Goal: Find contact information: Find contact information

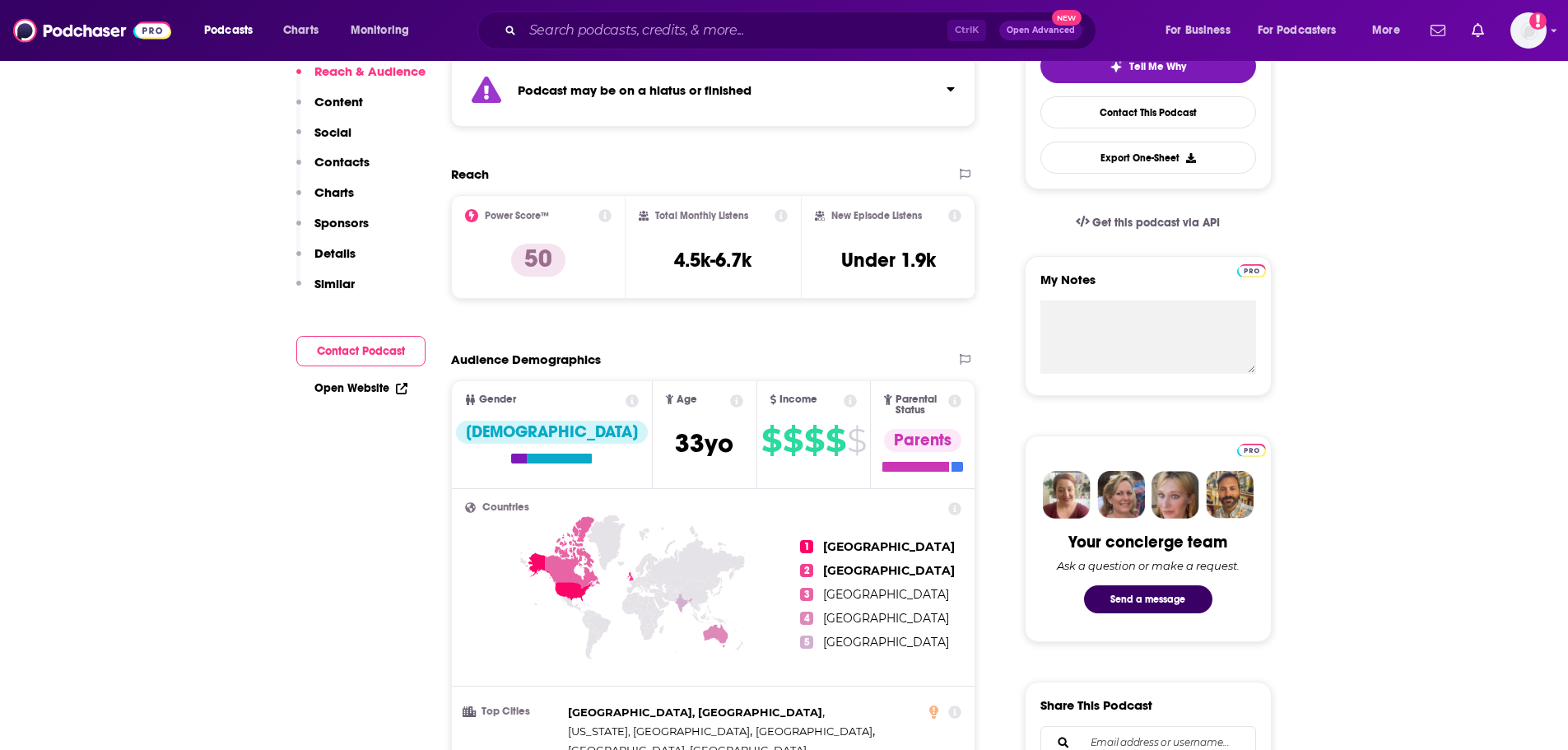
scroll to position [82, 0]
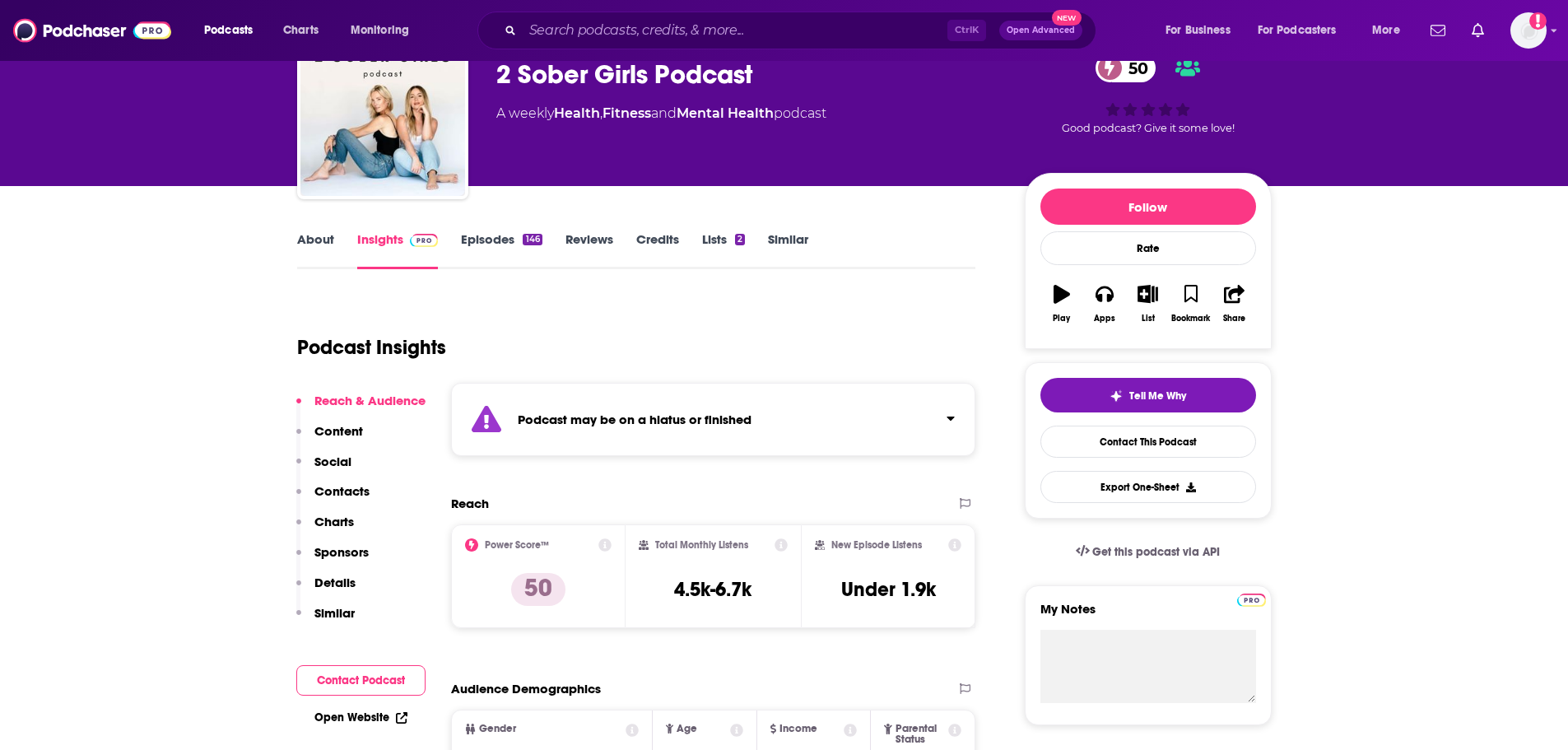
click at [498, 245] on link "Episodes 146" at bounding box center [501, 250] width 80 height 38
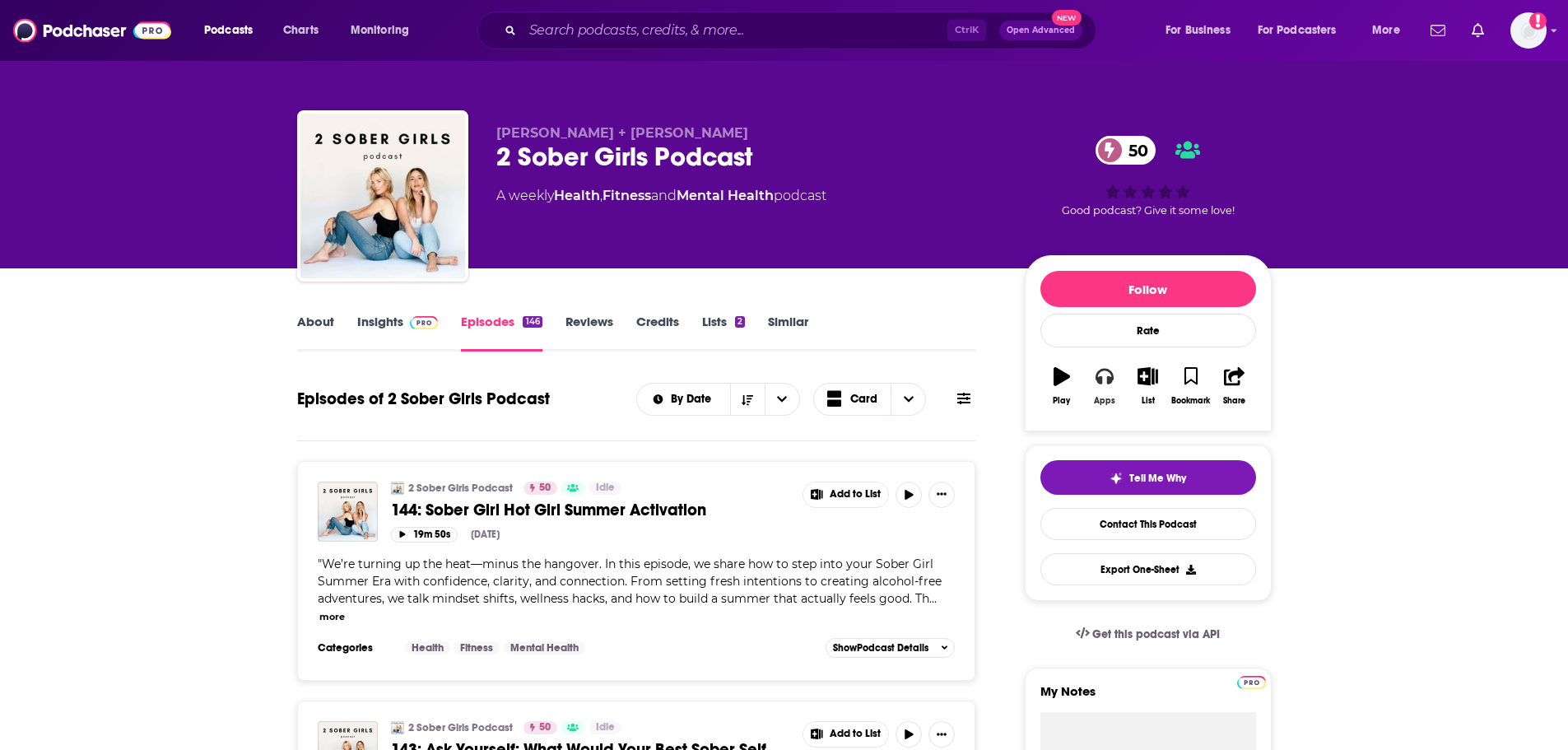
click at [1098, 372] on button "Apps" at bounding box center [1104, 386] width 43 height 59
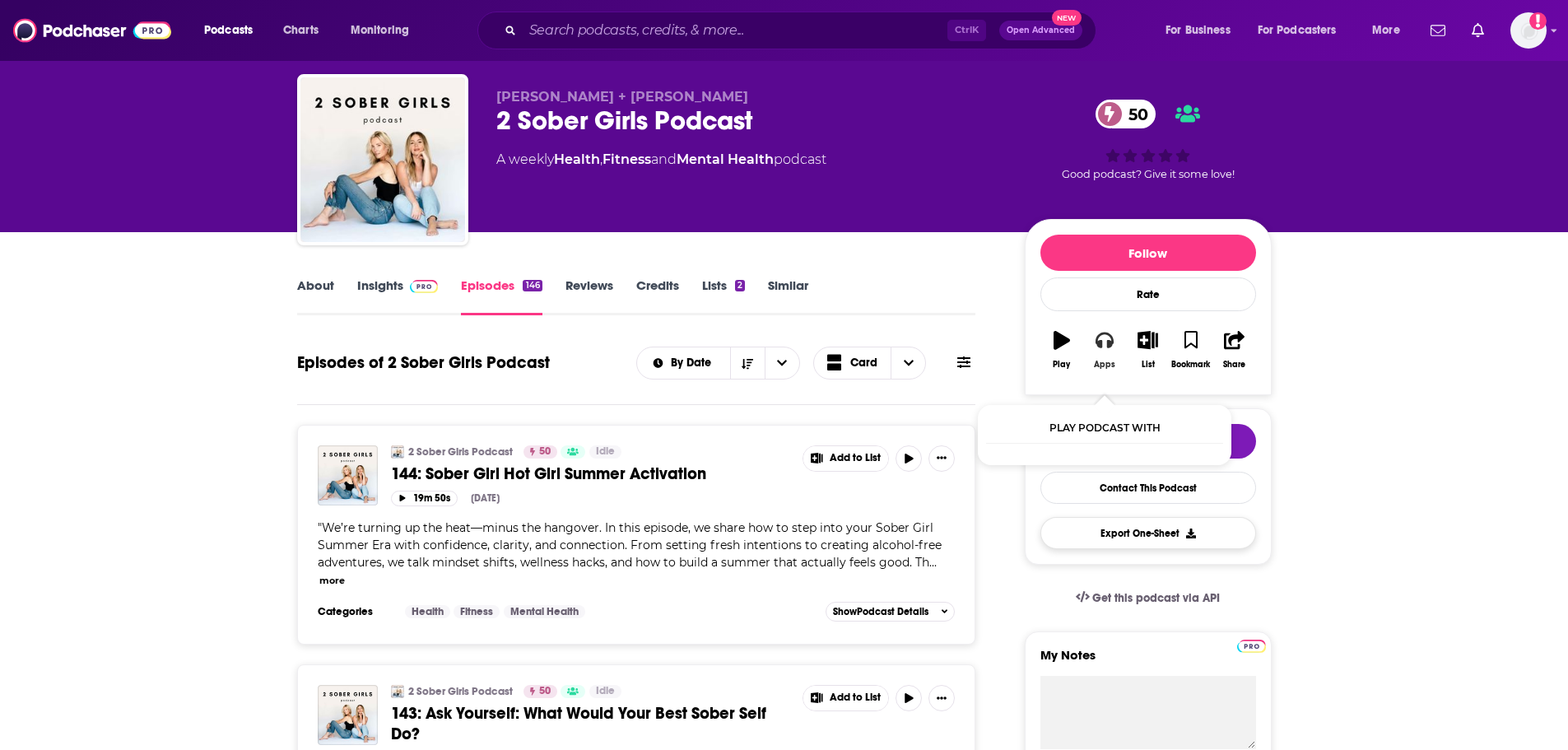
scroll to position [247, 0]
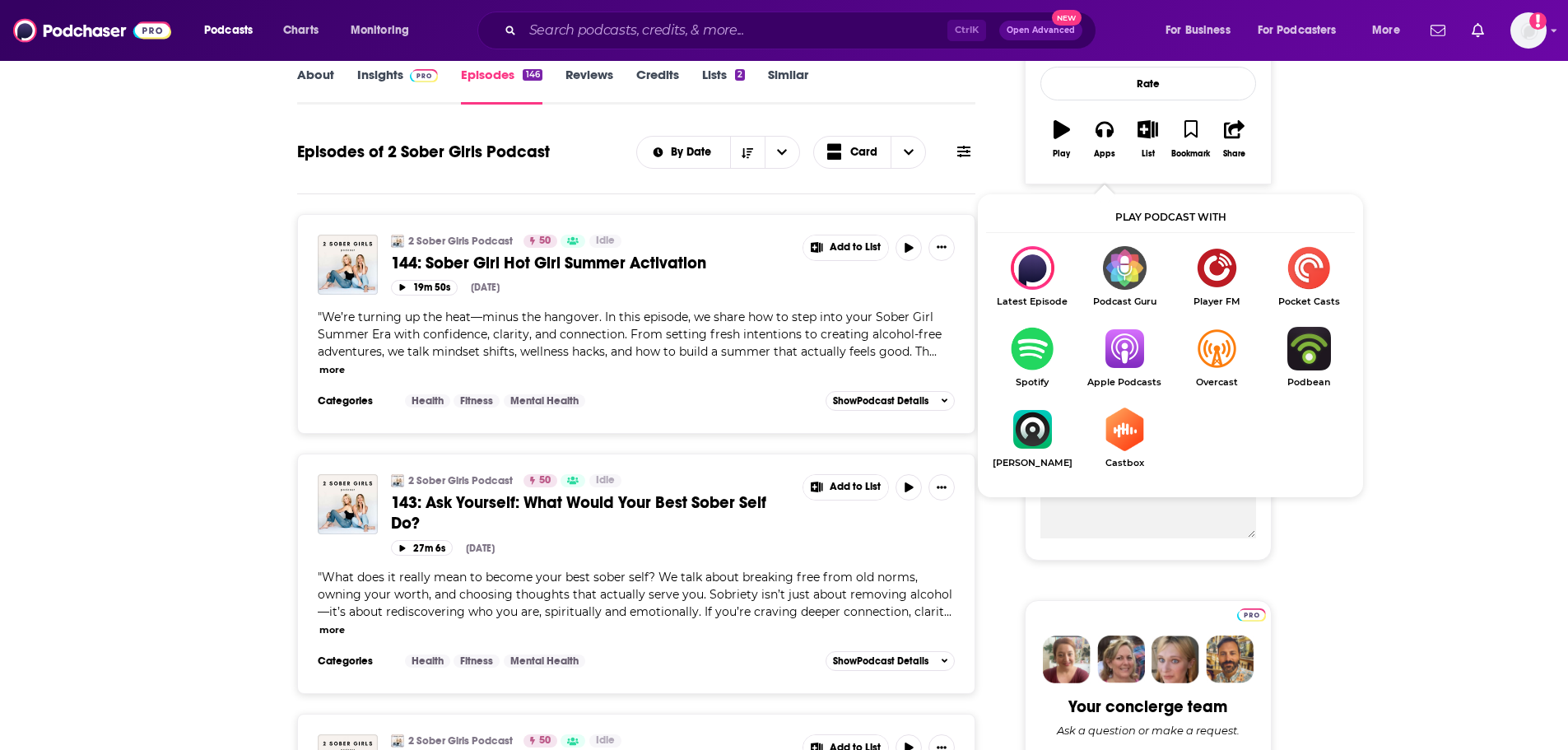
click at [1121, 348] on img "Show Listen On dropdown" at bounding box center [1124, 349] width 93 height 44
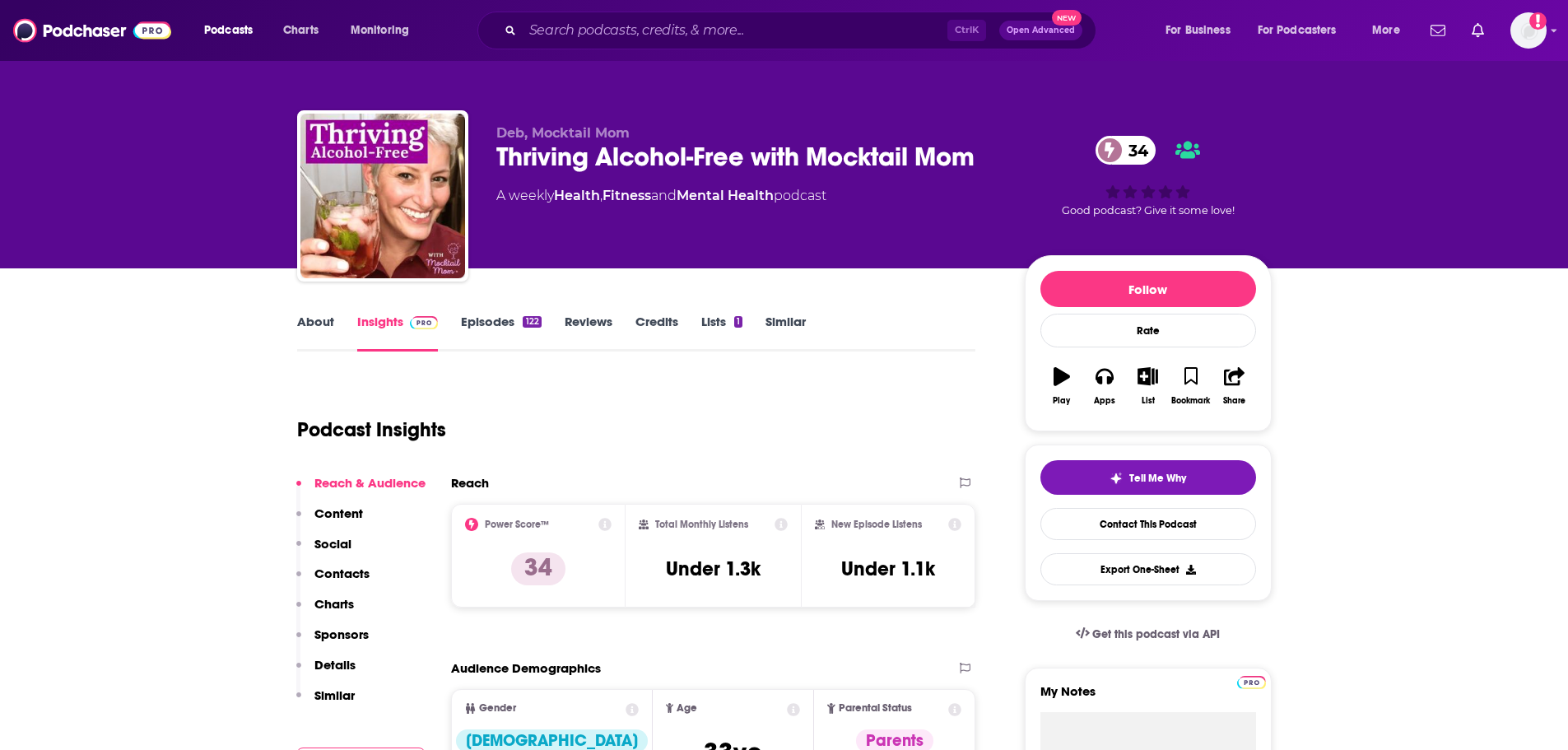
click at [499, 315] on link "Episodes 122" at bounding box center [501, 332] width 80 height 38
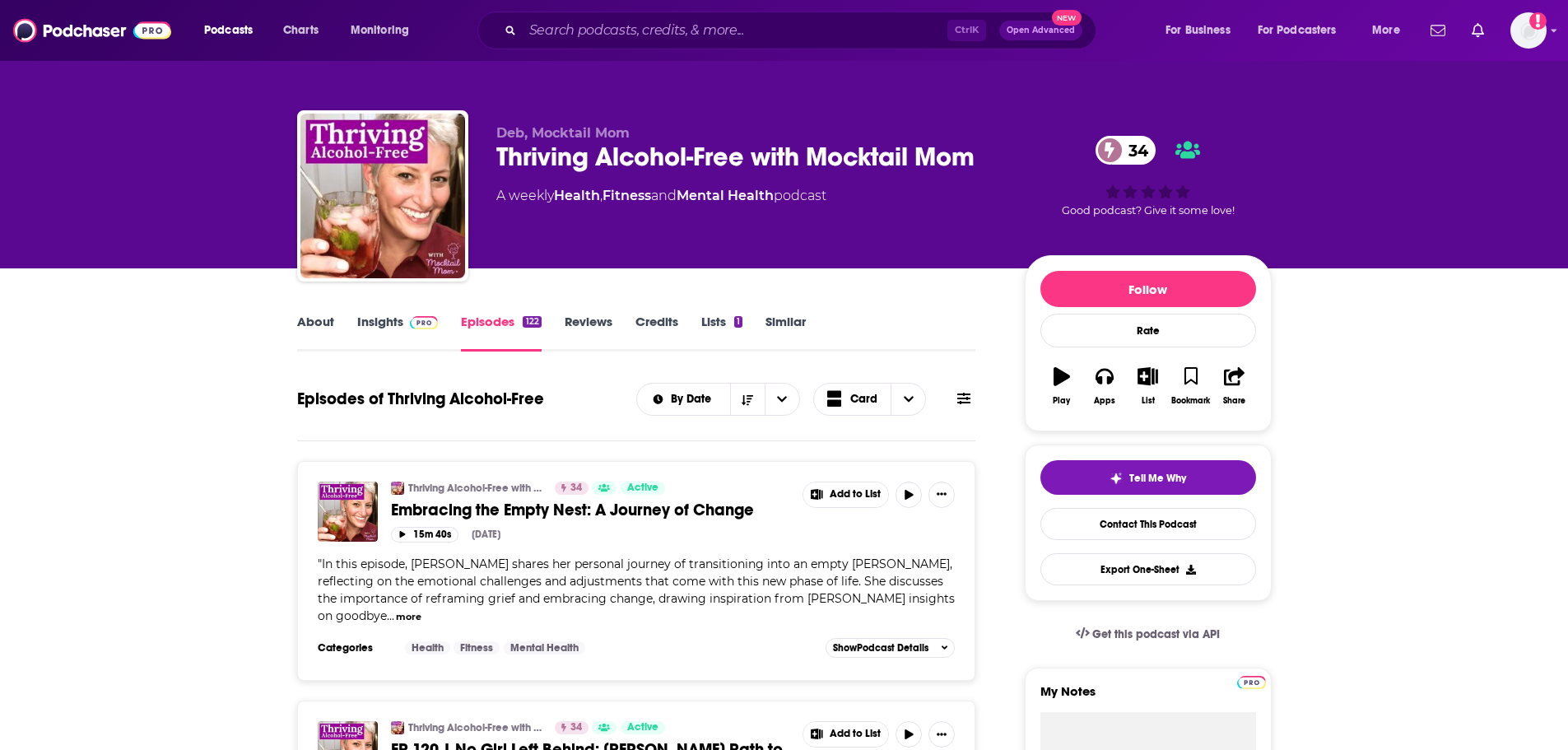
click at [403, 318] on span at bounding box center [420, 321] width 35 height 15
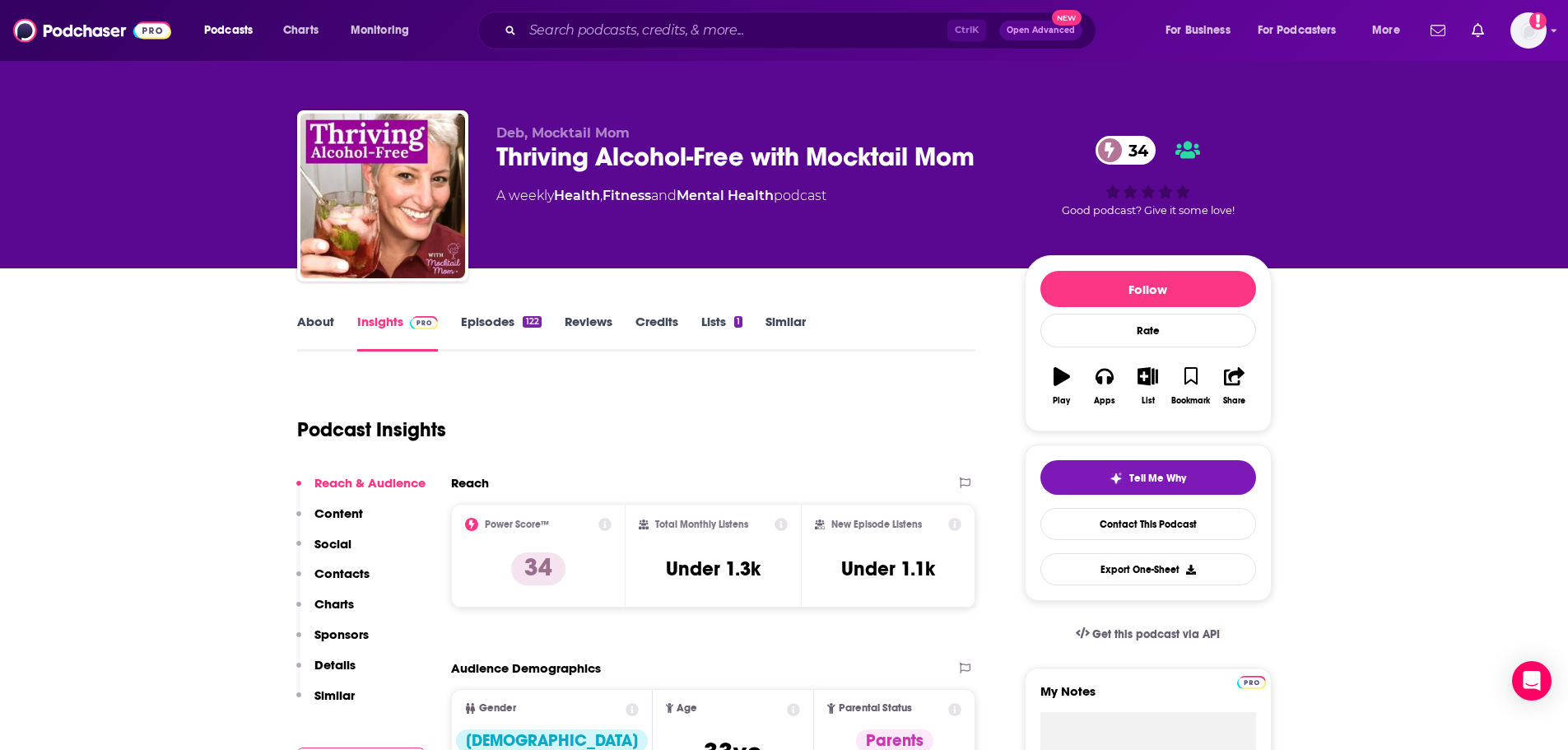
click at [588, 173] on div "Thriving Alcohol-Free with Mocktail Mom 34" at bounding box center [748, 157] width 502 height 32
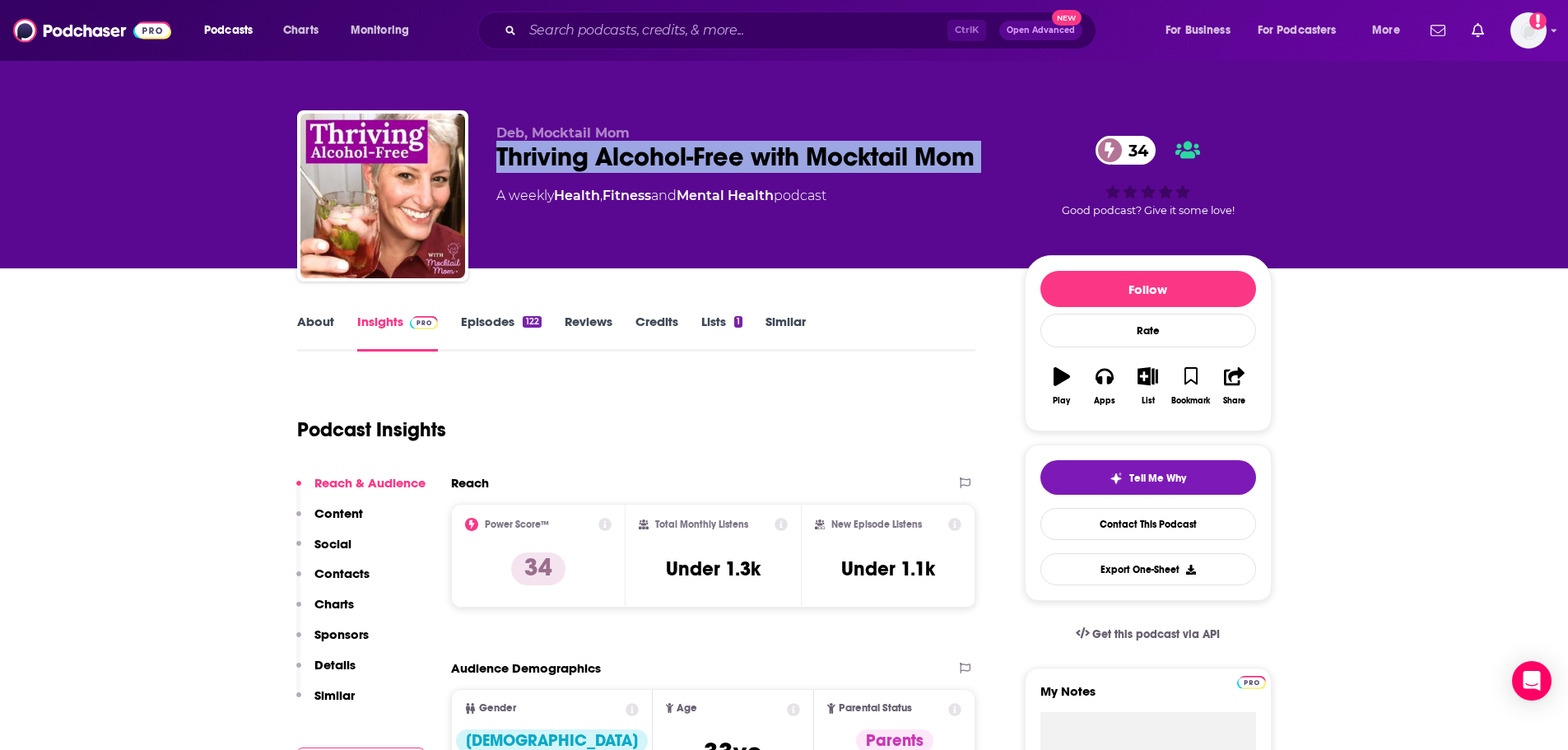
click at [588, 173] on div "Thriving Alcohol-Free with Mocktail Mom 34" at bounding box center [748, 157] width 502 height 32
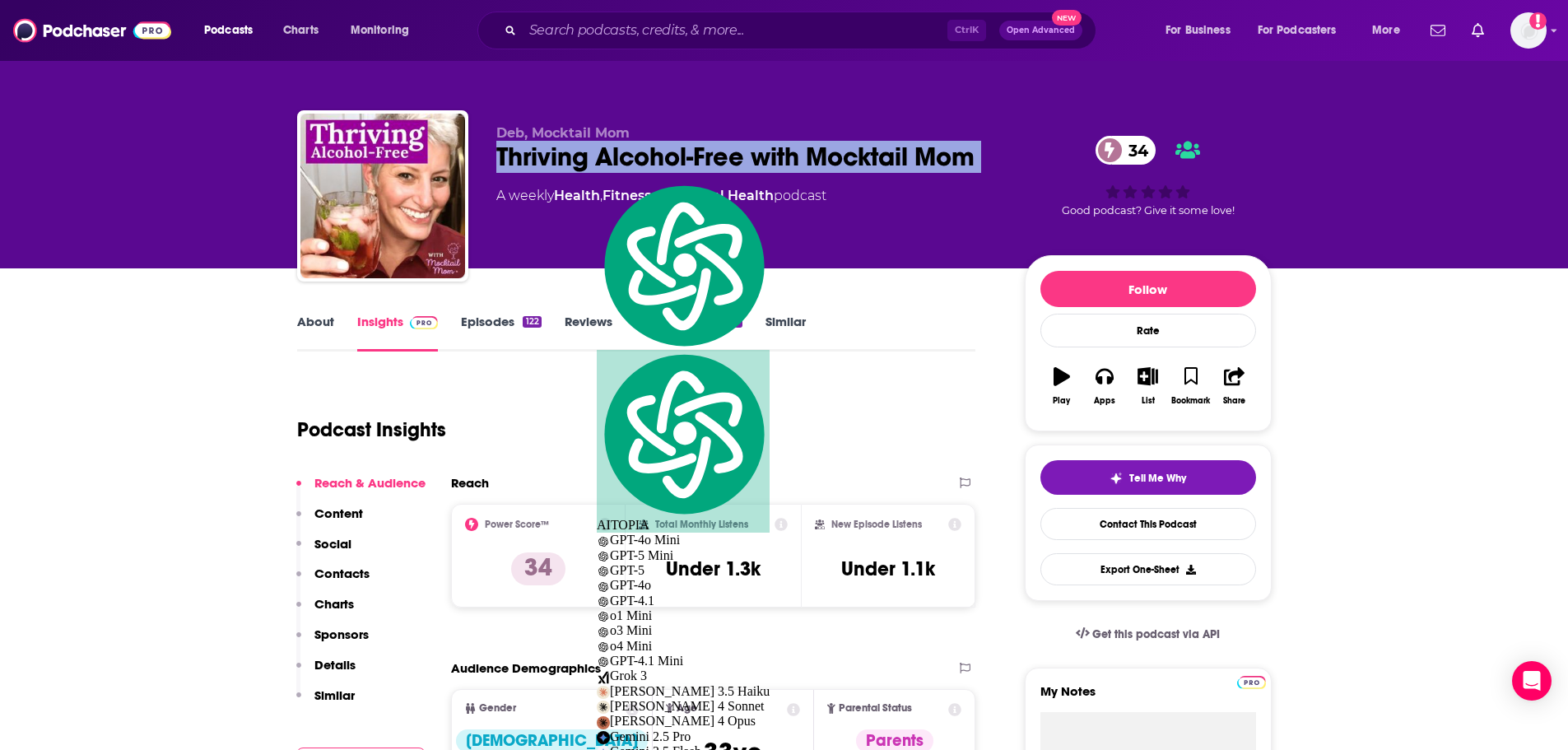
copy div "Thriving Alcohol-Free with Mocktail Mom 34"
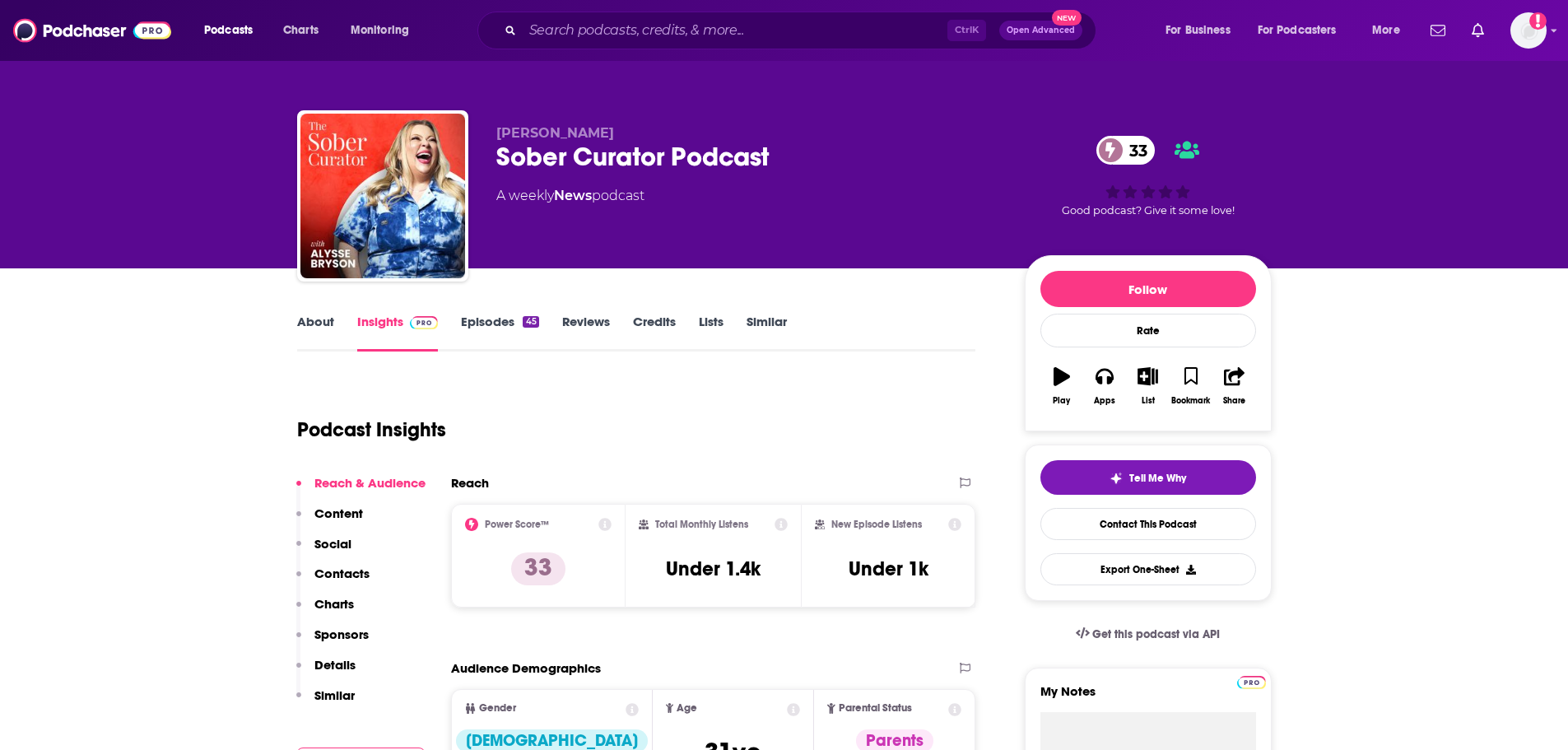
click at [509, 334] on link "Episodes 45" at bounding box center [499, 332] width 77 height 38
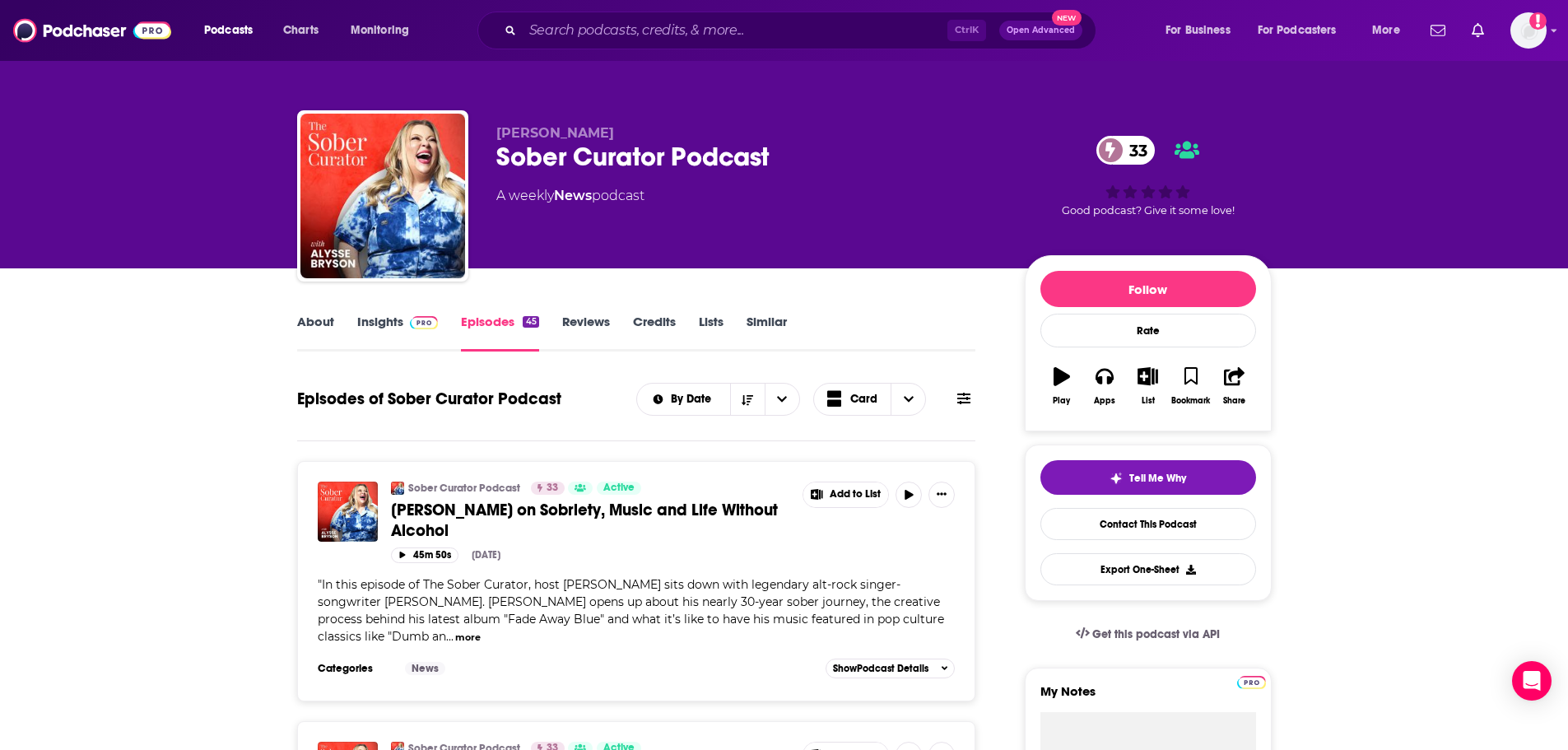
click at [405, 323] on span at bounding box center [420, 321] width 35 height 15
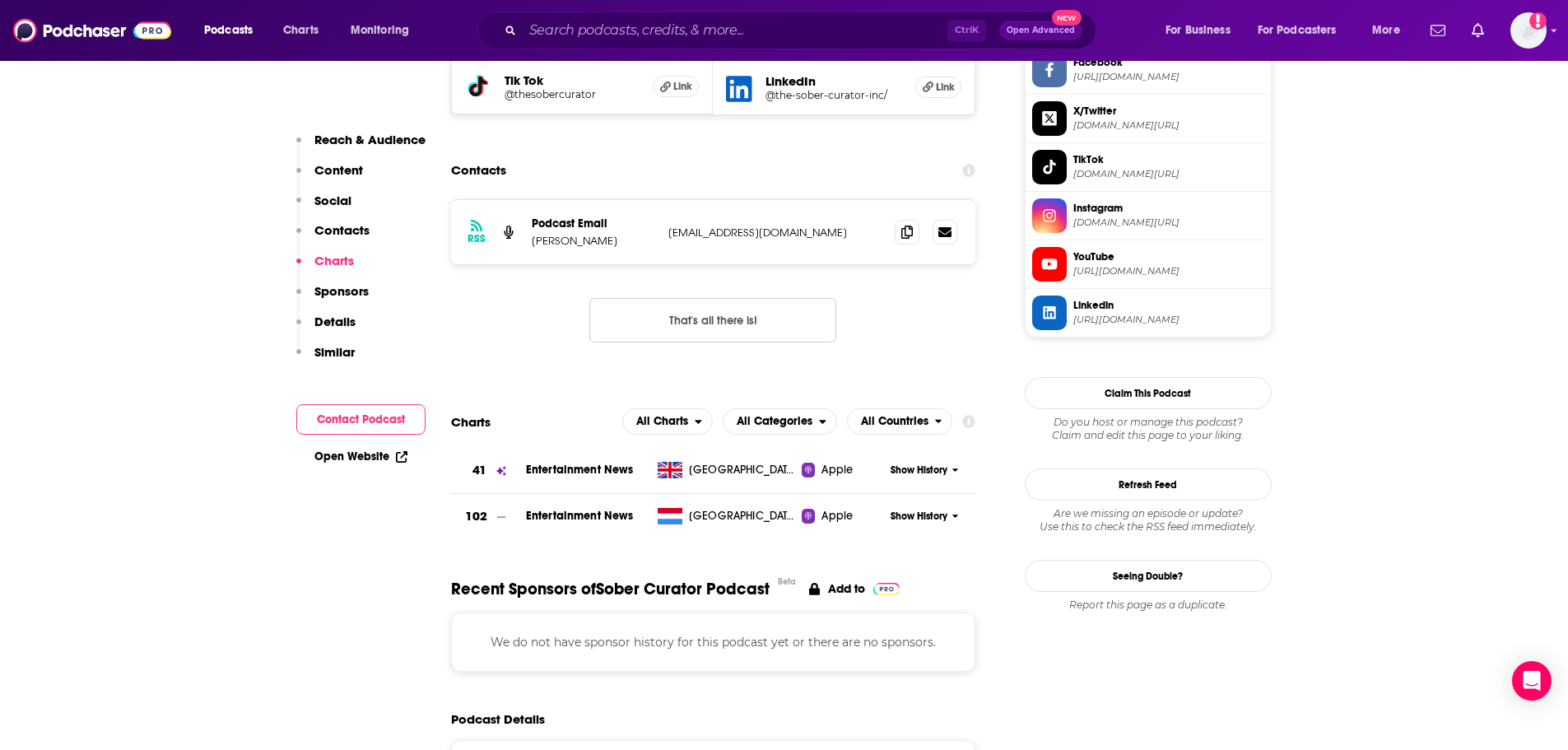
scroll to position [1152, 0]
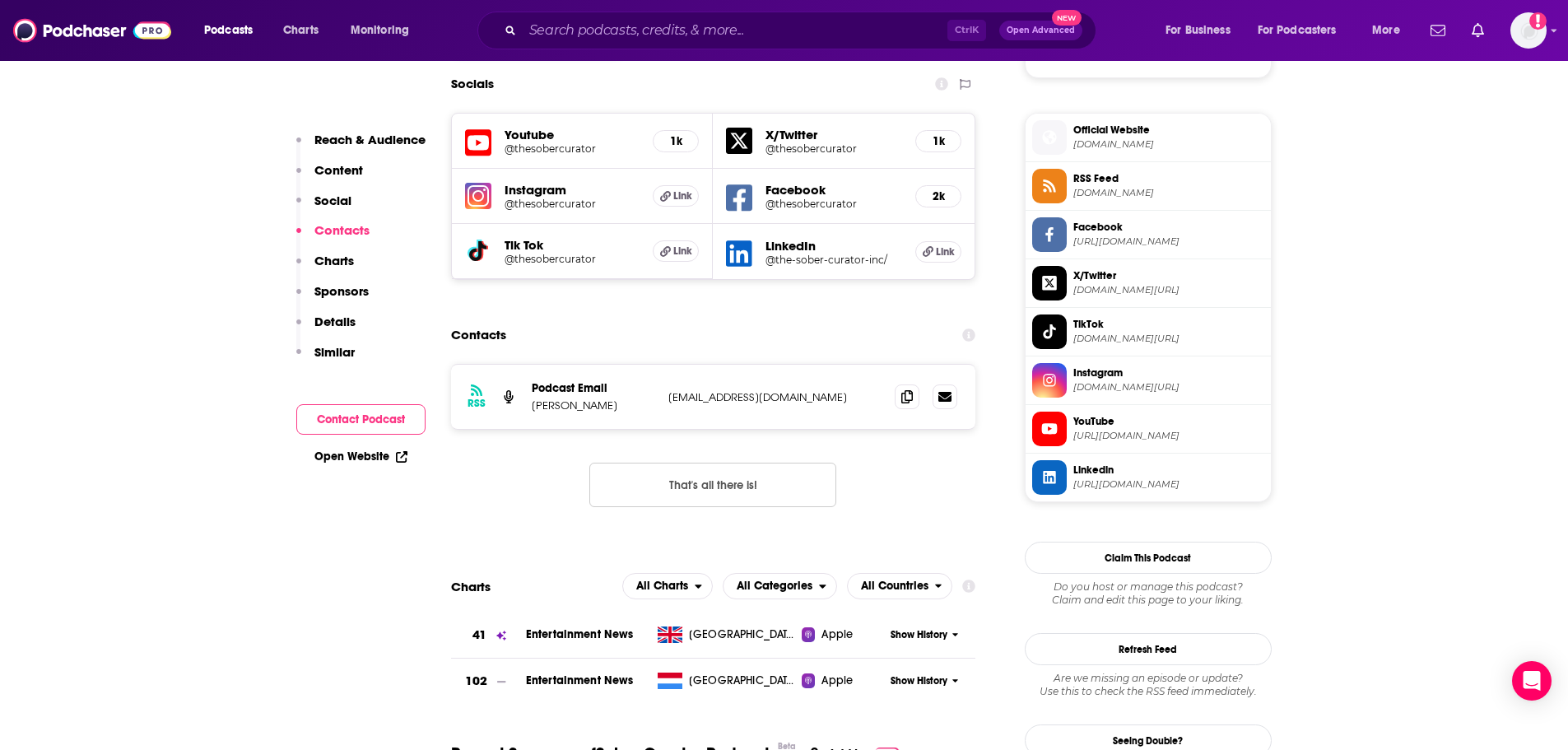
click at [1111, 138] on span "Official Website" at bounding box center [1169, 130] width 191 height 15
click at [550, 413] on p "Alysse Bryson" at bounding box center [593, 405] width 123 height 14
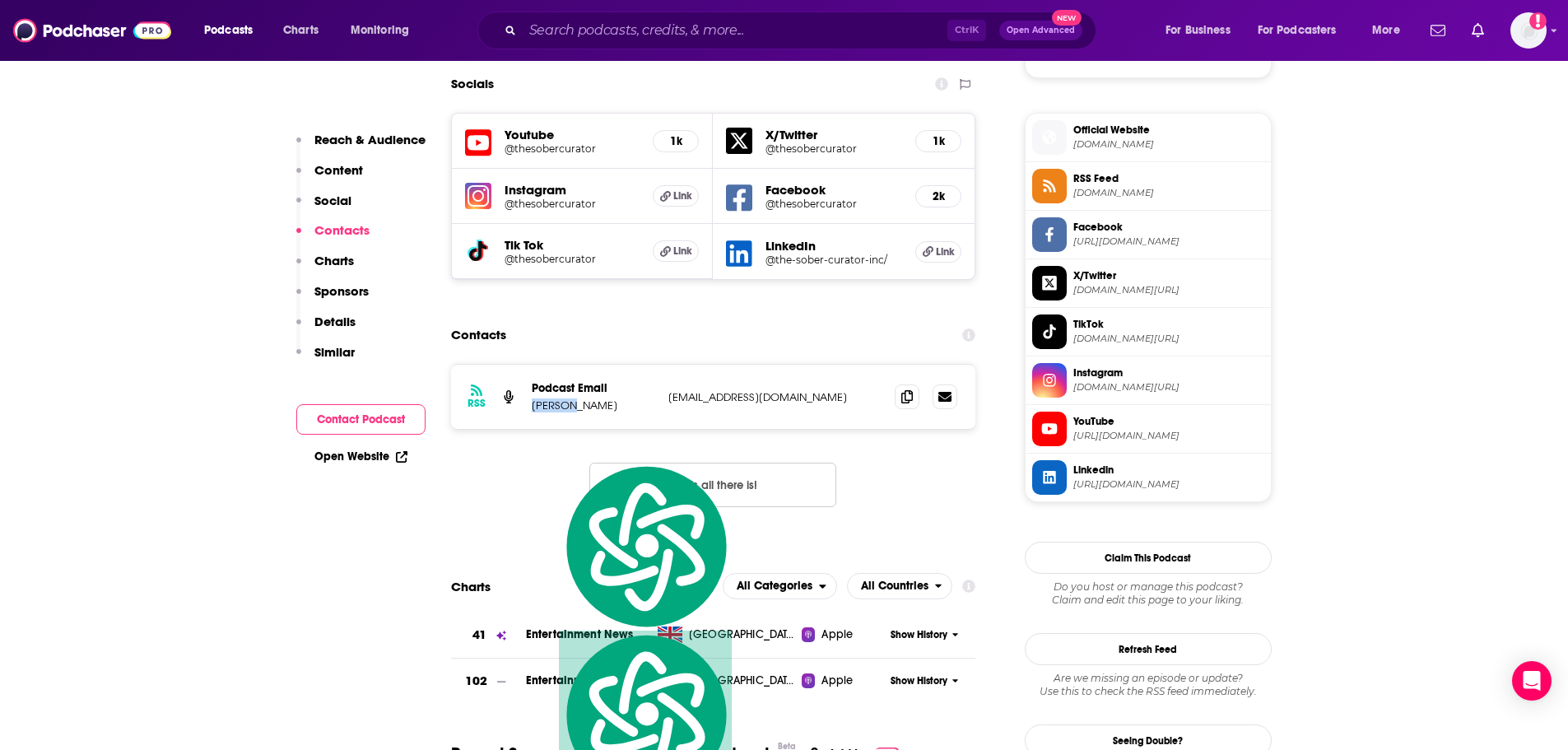
copy p "Alysse"
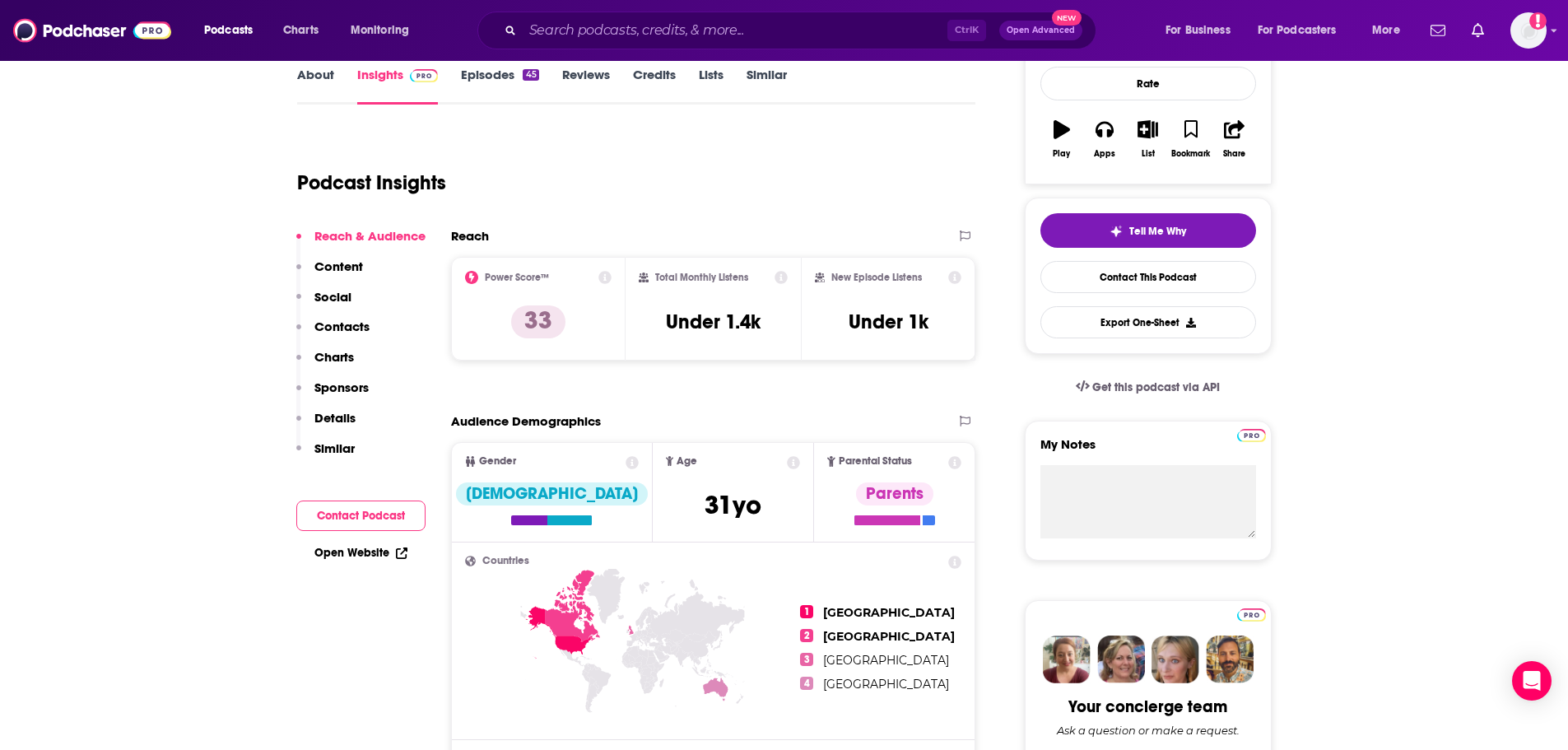
scroll to position [0, 0]
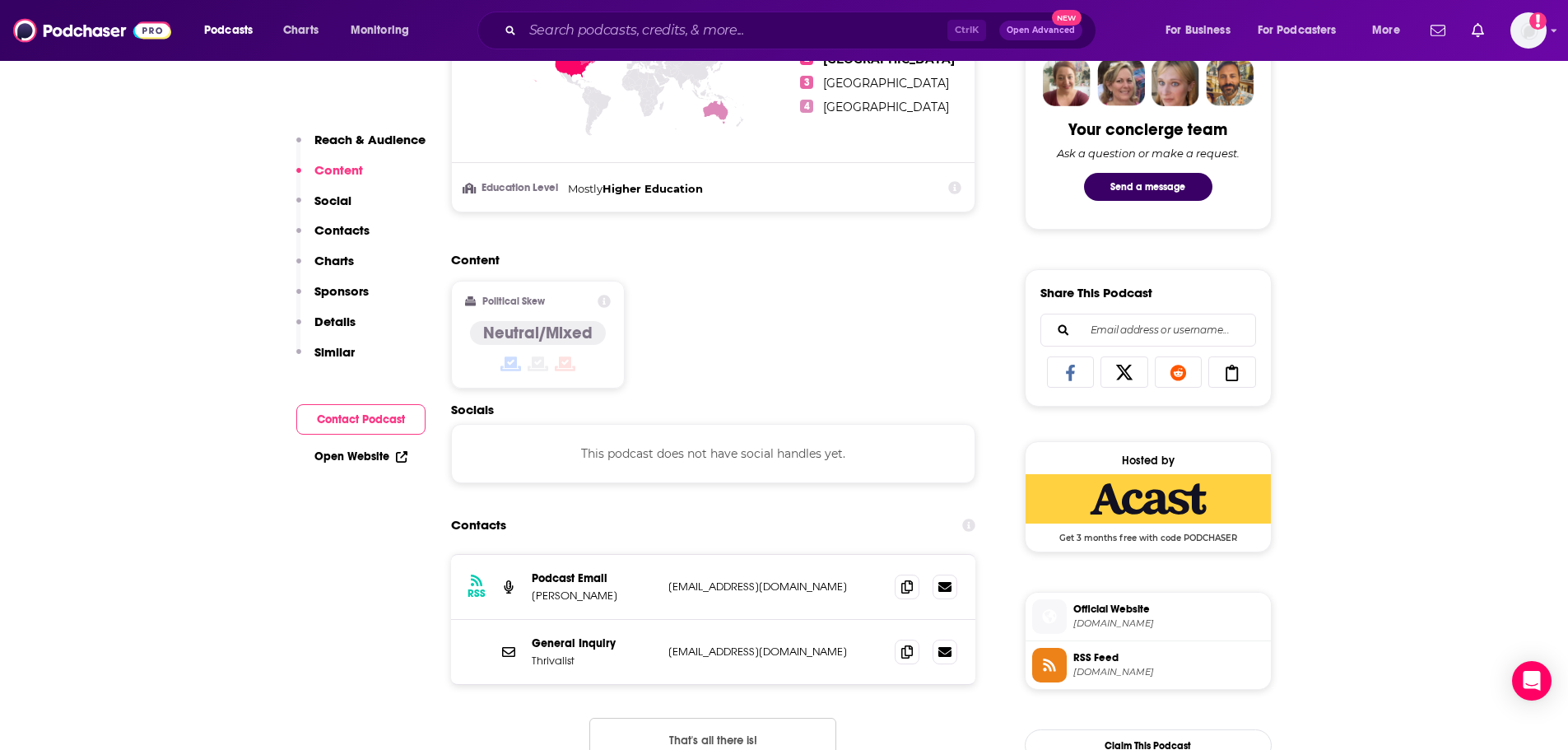
scroll to position [1235, 0]
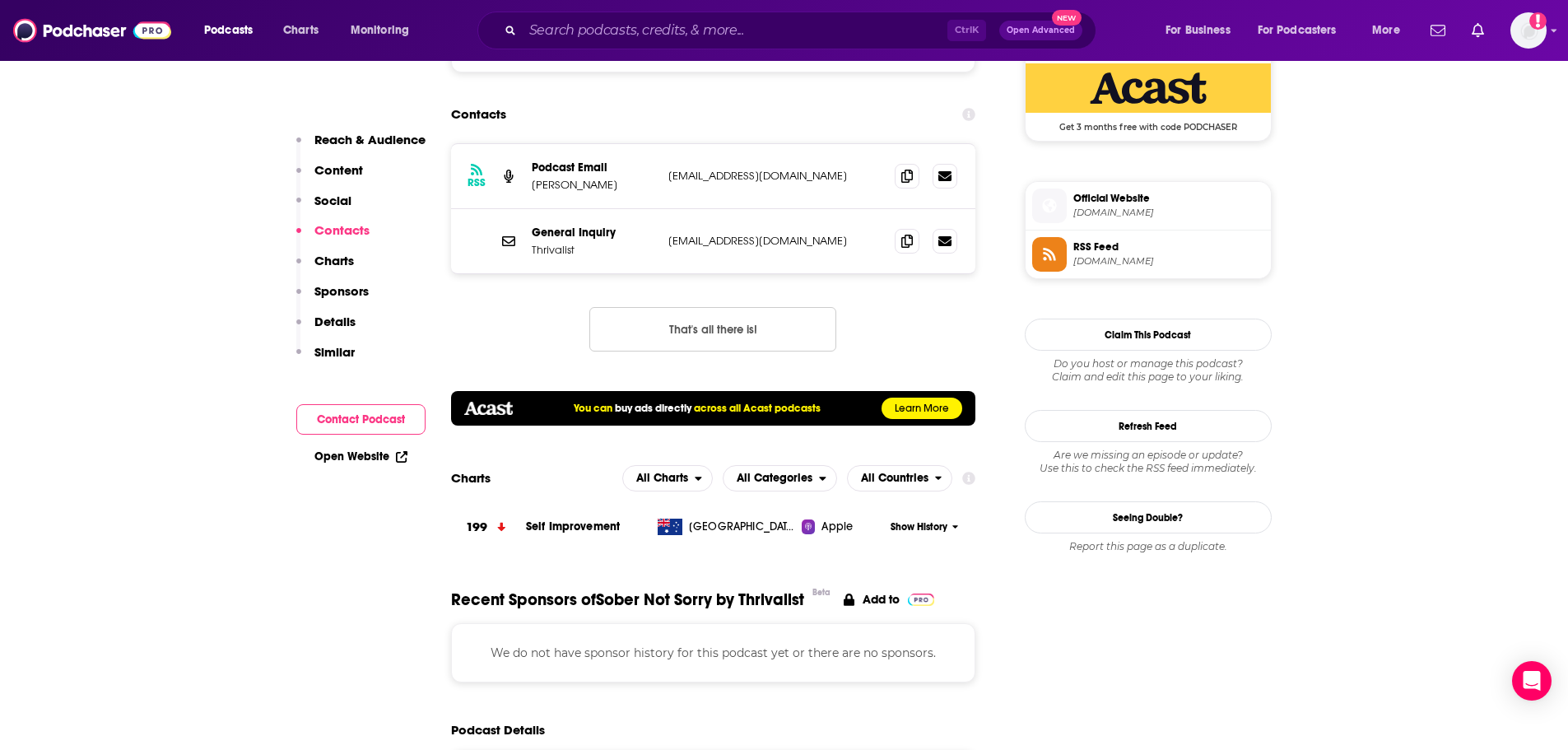
click at [908, 273] on div "General Inquiry Thrivalist [EMAIL_ADDRESS][DOMAIN_NAME] [EMAIL_ADDRESS][DOMAIN_…" at bounding box center [713, 241] width 525 height 64
click at [910, 253] on span at bounding box center [907, 241] width 25 height 25
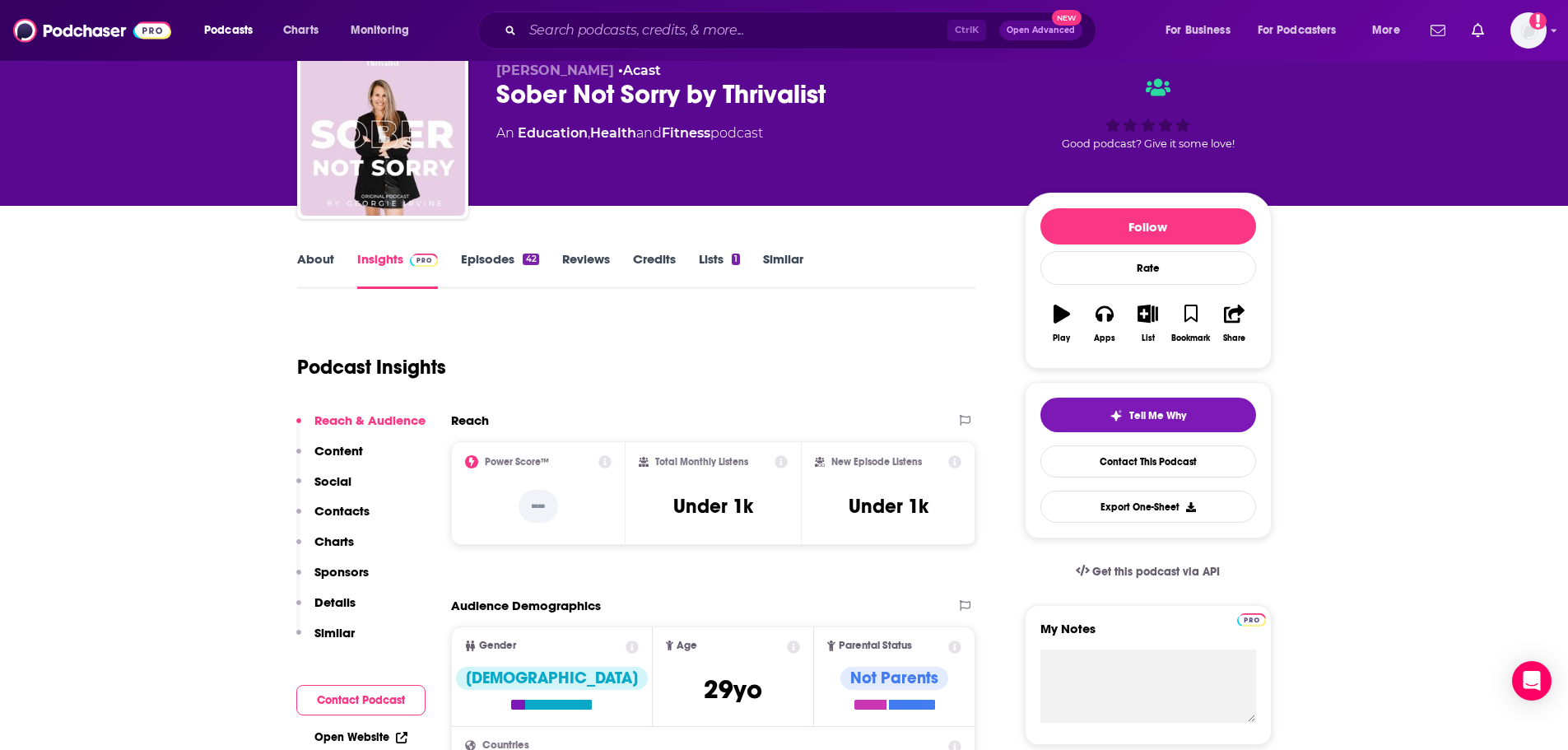
scroll to position [0, 0]
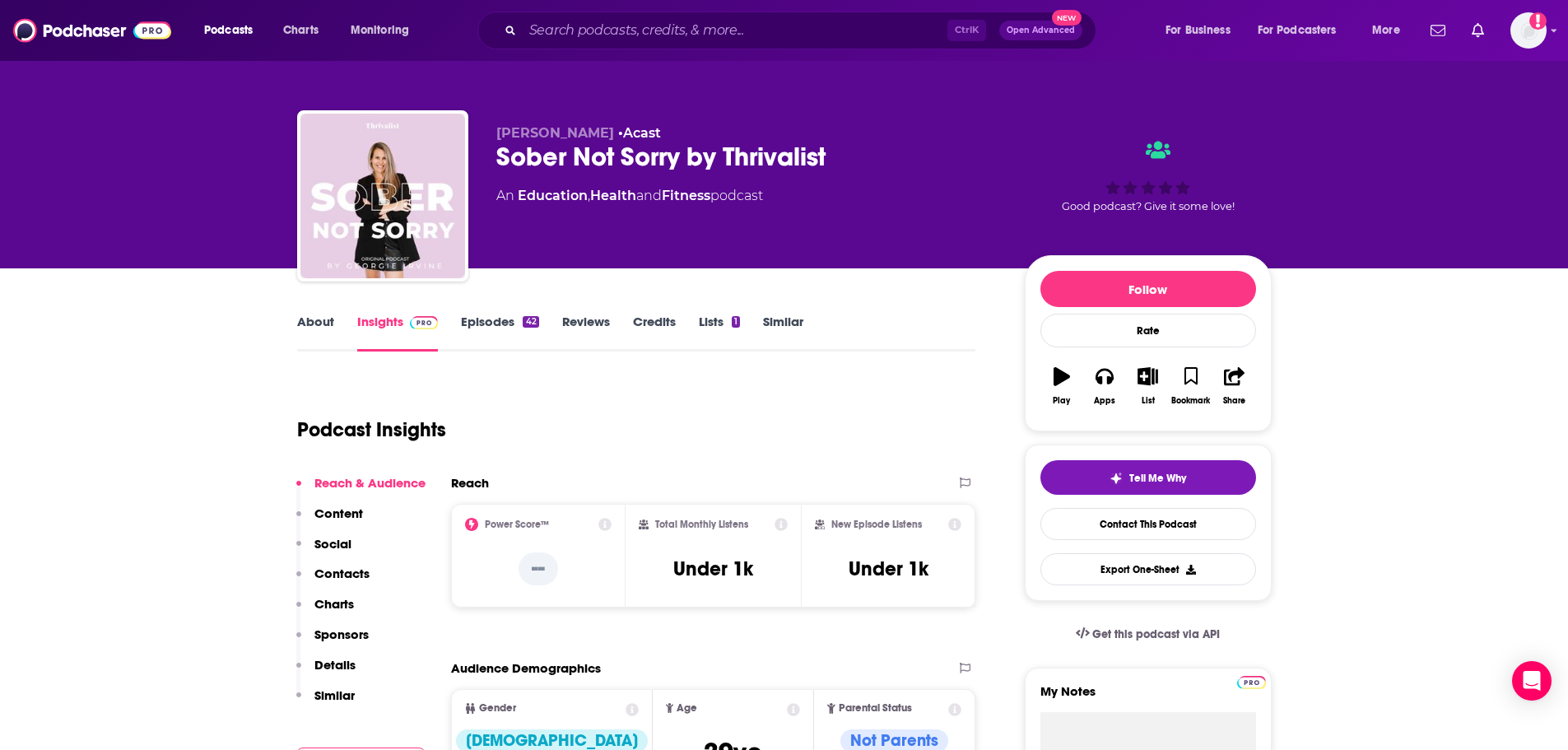
click at [510, 334] on link "Episodes 42" at bounding box center [499, 332] width 77 height 38
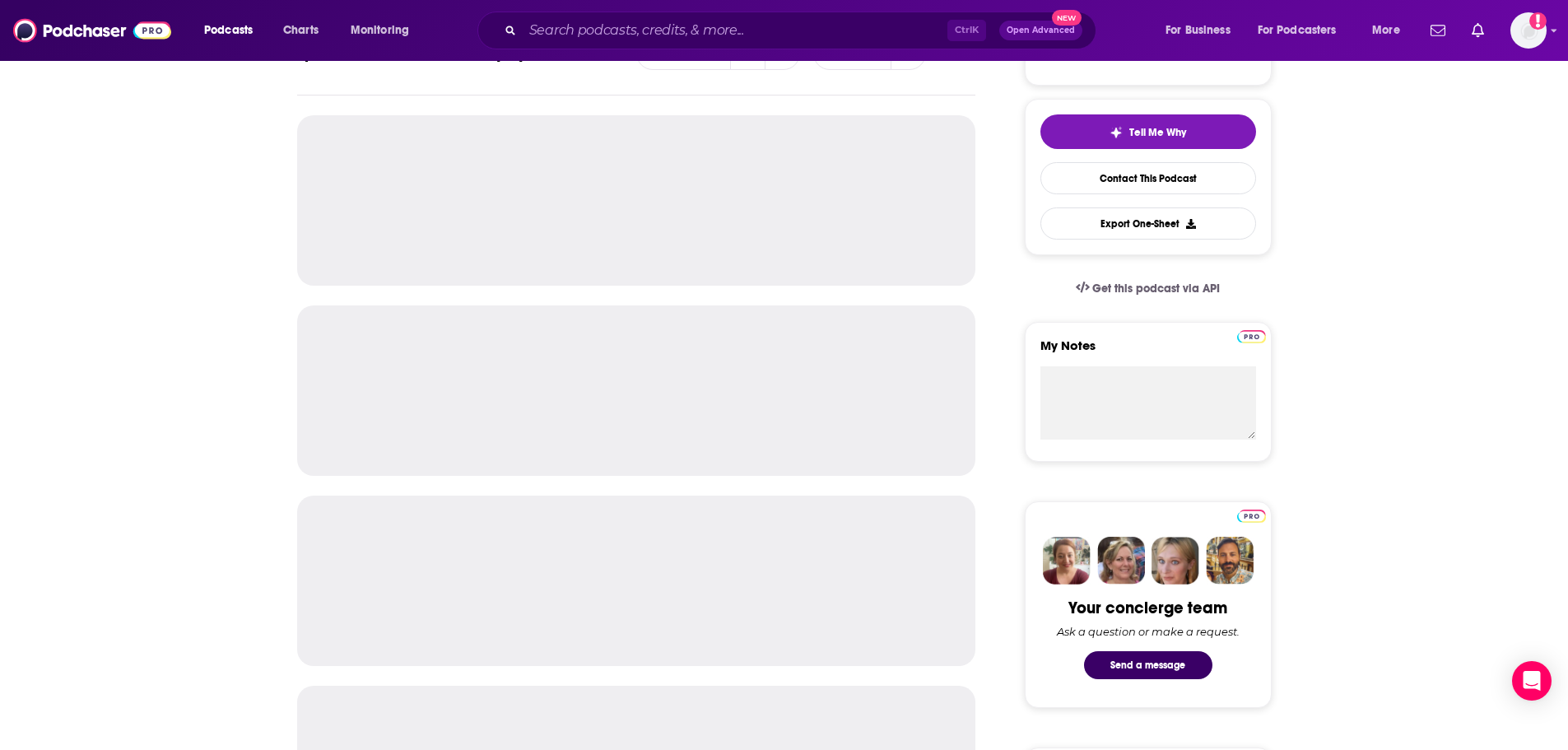
scroll to position [82, 0]
